Goal: Find specific page/section: Find specific page/section

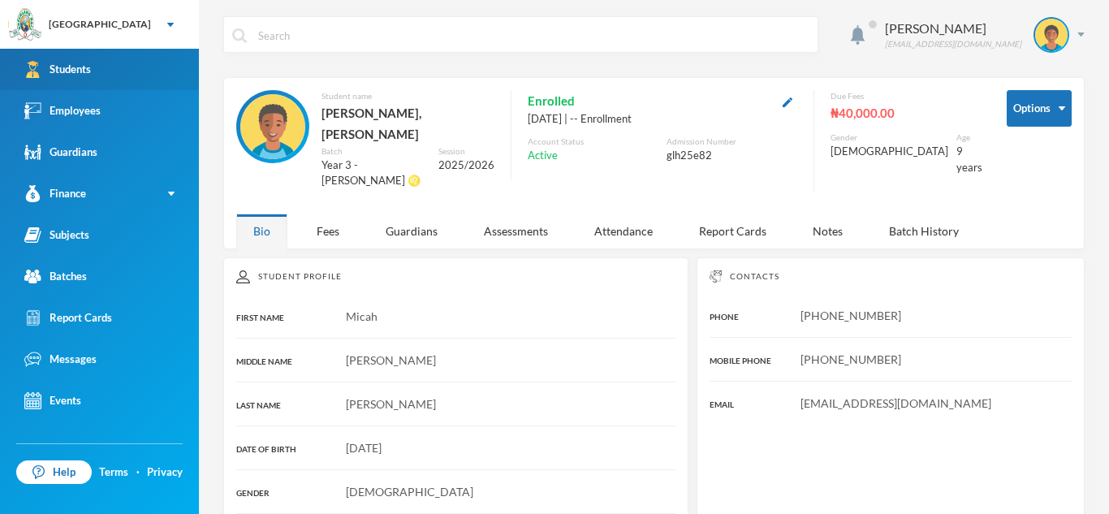
click at [166, 71] on link "Students" at bounding box center [99, 69] width 199 height 41
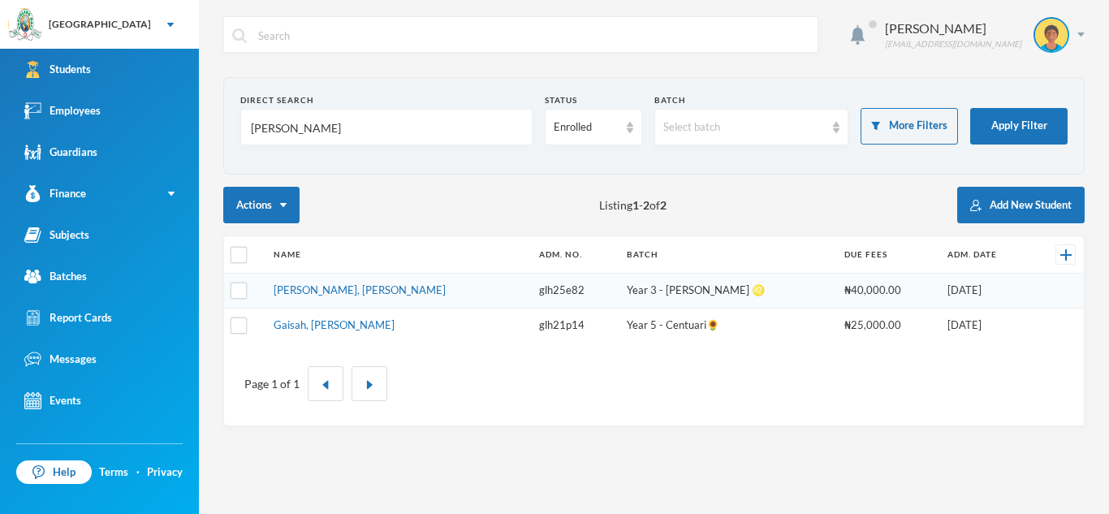
click at [335, 134] on input "[PERSON_NAME]" at bounding box center [386, 128] width 275 height 37
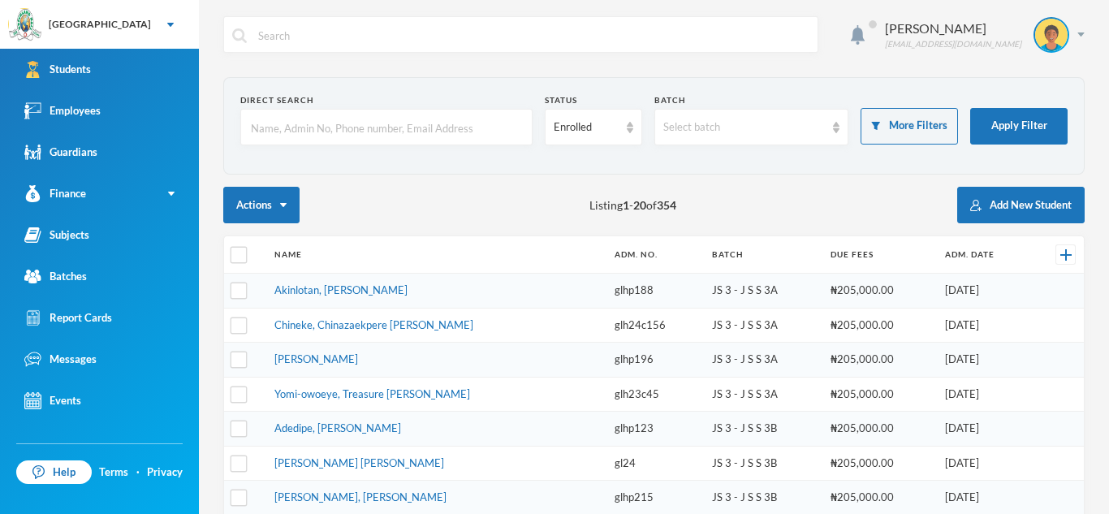
click at [321, 131] on input "text" at bounding box center [386, 128] width 275 height 37
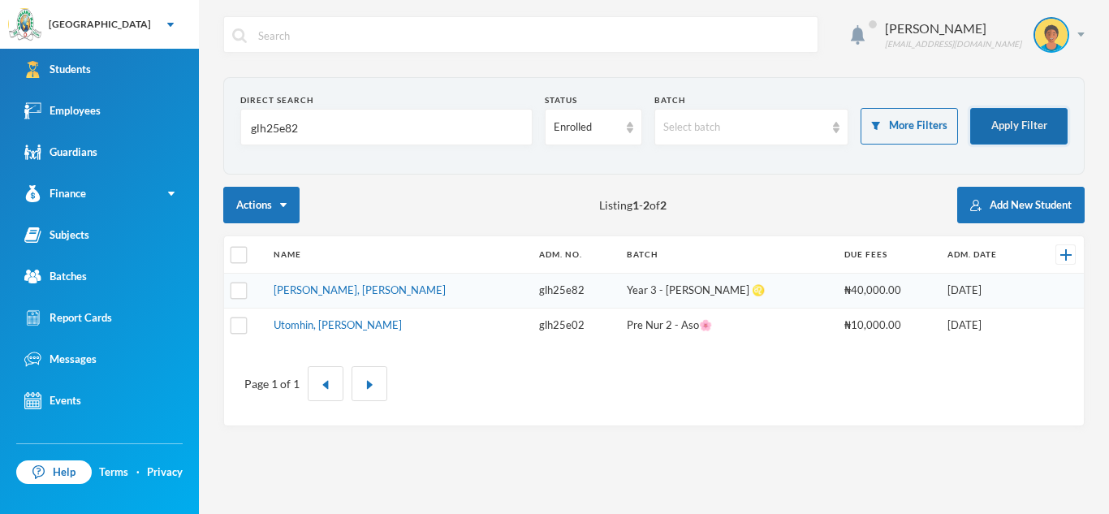
click at [988, 130] on button "Apply Filter" at bounding box center [1019, 126] width 97 height 37
click at [331, 123] on input "glh25e82" at bounding box center [386, 128] width 275 height 37
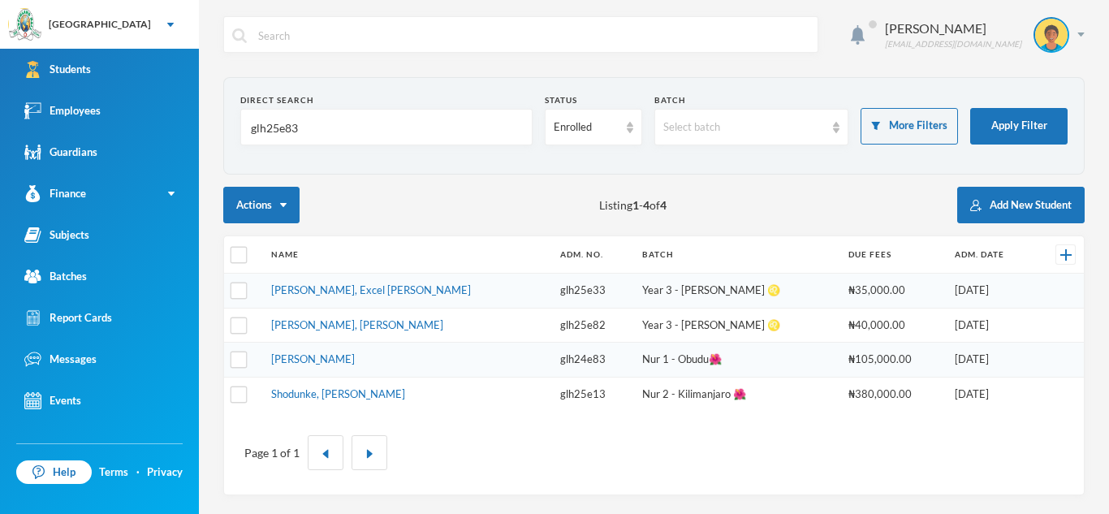
click at [287, 127] on input "glh25e83" at bounding box center [386, 128] width 275 height 37
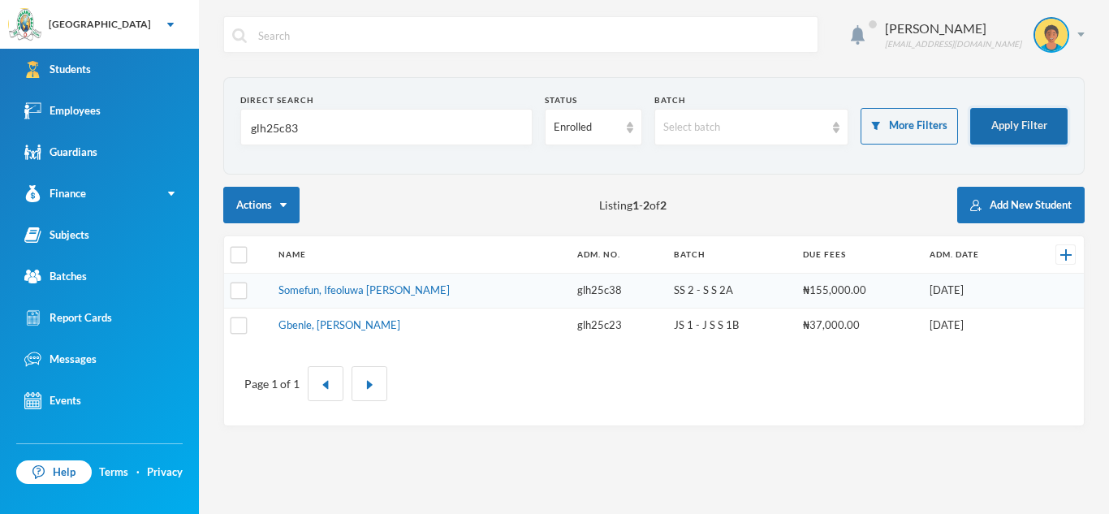
type input "glh25c83"
click at [1001, 132] on button "Apply Filter" at bounding box center [1019, 126] width 97 height 37
